Goal: Find specific page/section: Find specific page/section

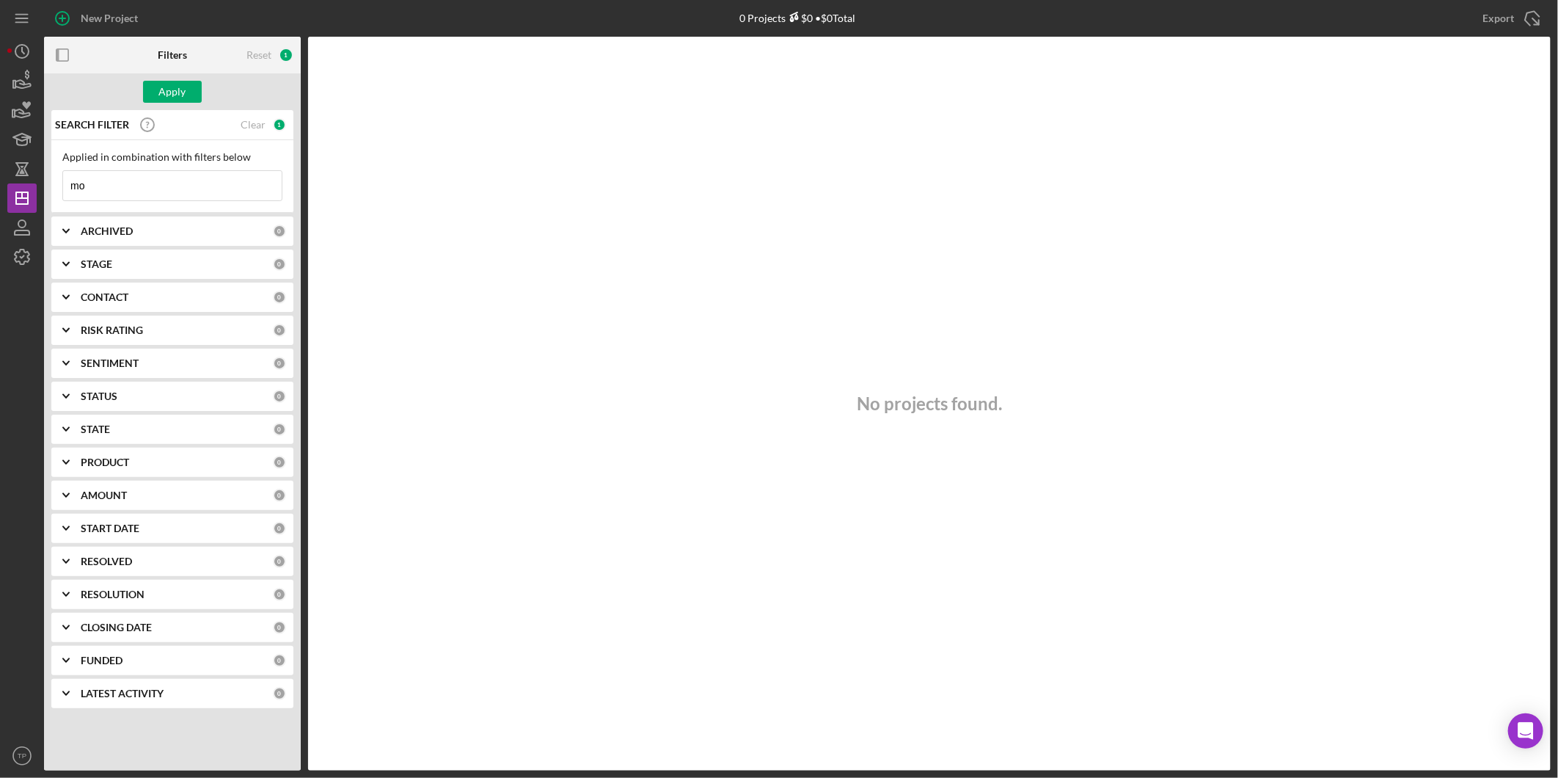
type input "m"
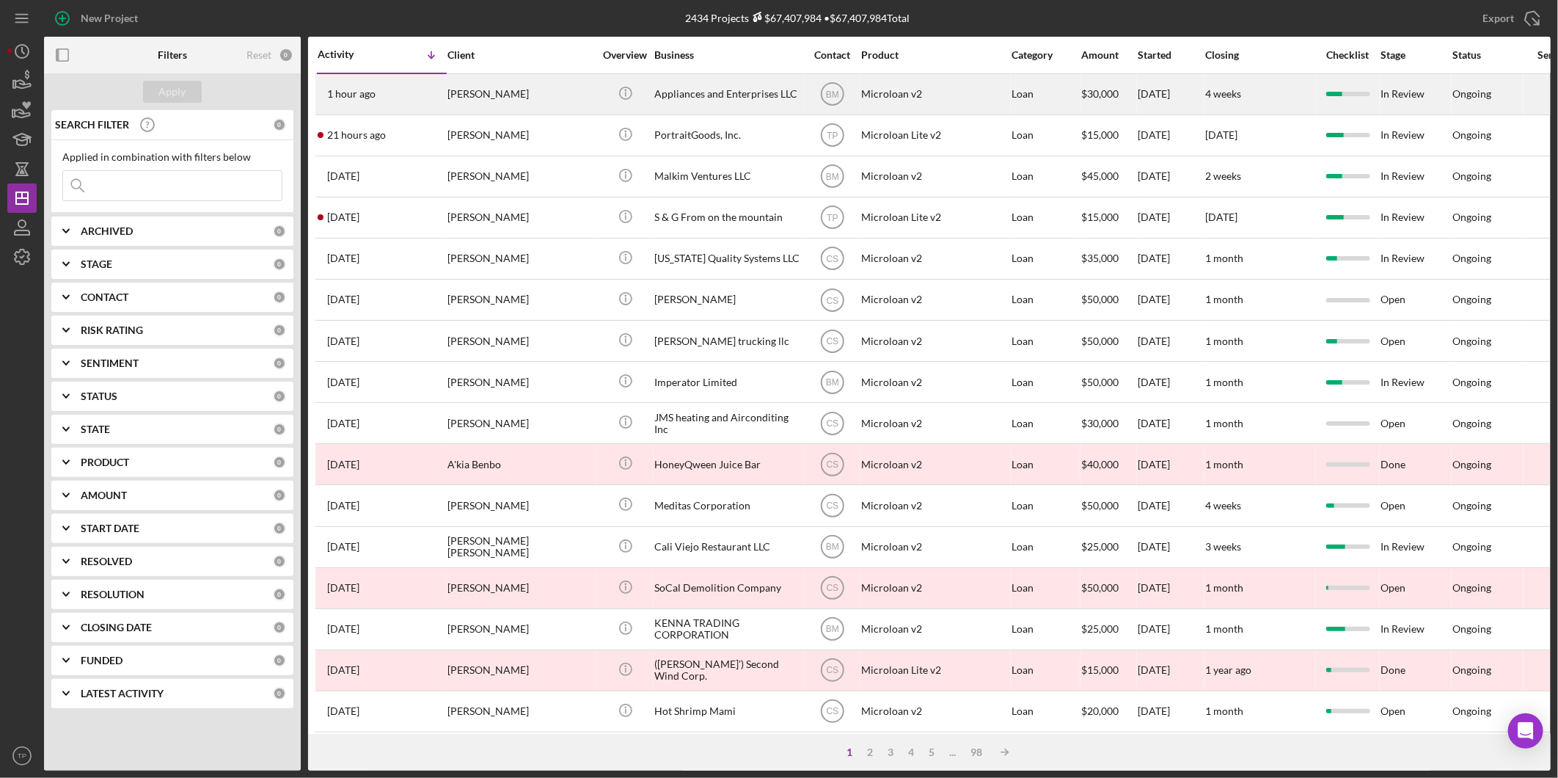
click at [574, 97] on div "[PERSON_NAME]" at bounding box center [521, 94] width 147 height 39
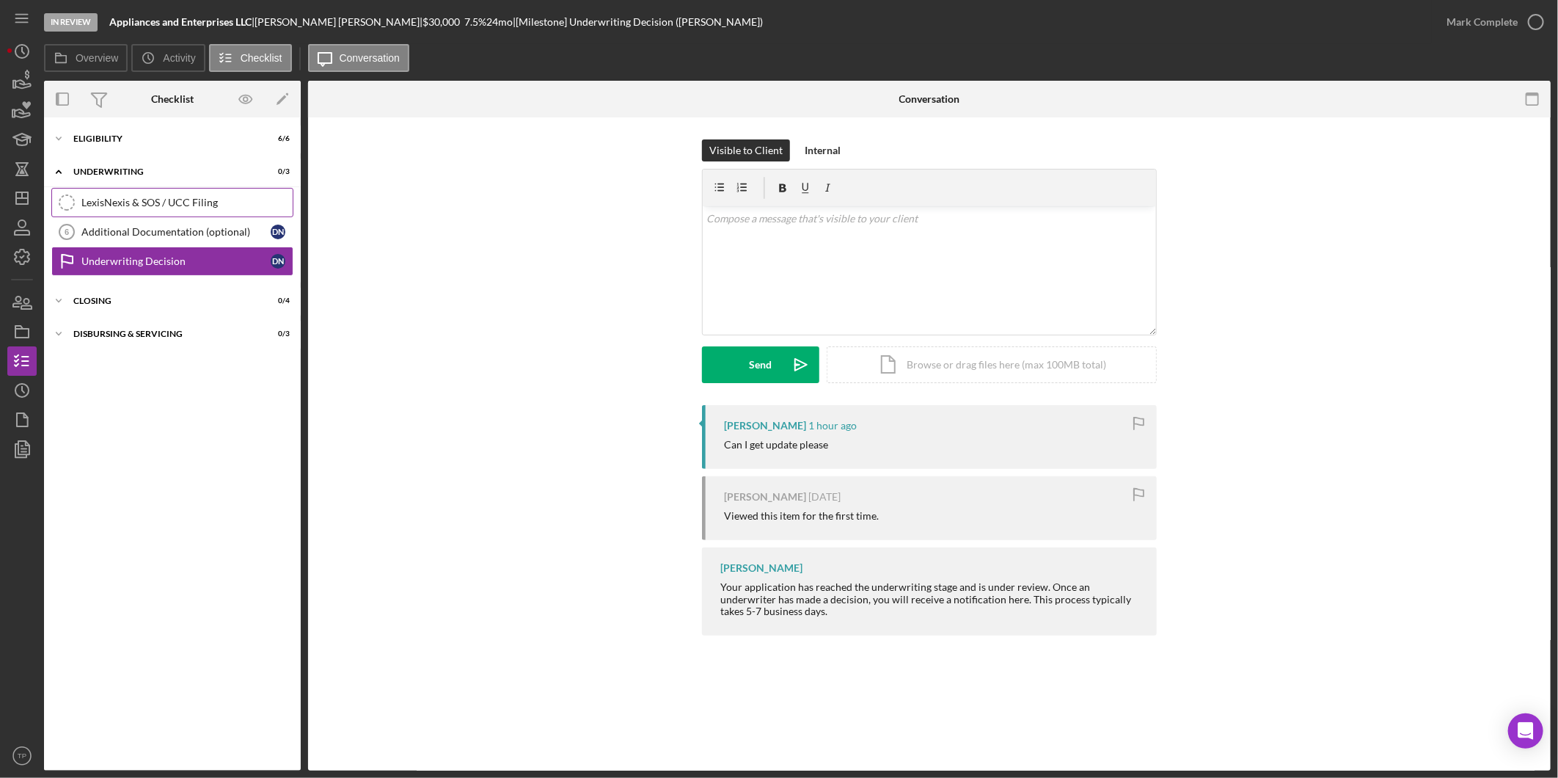
click at [134, 200] on div "LexisNexis & SOS / UCC Filing" at bounding box center [186, 203] width 211 height 12
